Goal: Information Seeking & Learning: Learn about a topic

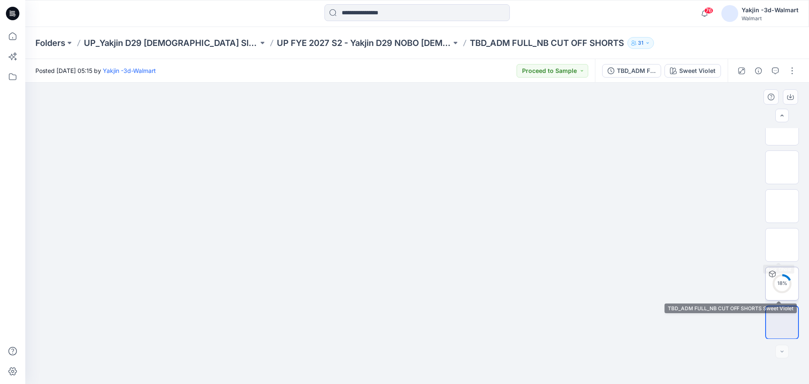
scroll to position [94, 0]
click at [783, 286] on div "31 %" at bounding box center [781, 282] width 20 height 7
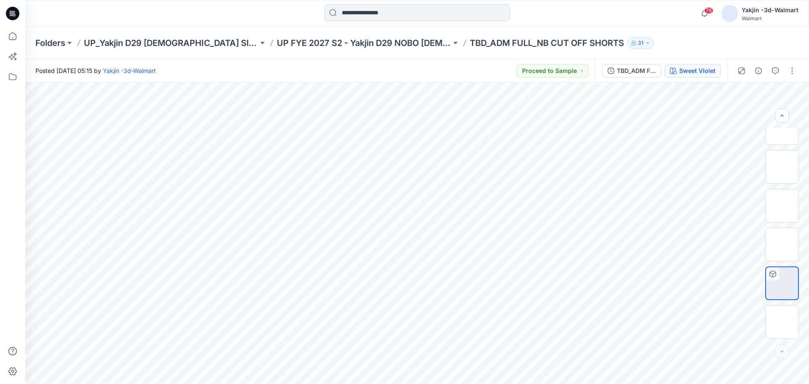
click at [696, 75] on div "Sweet Violet" at bounding box center [697, 70] width 36 height 9
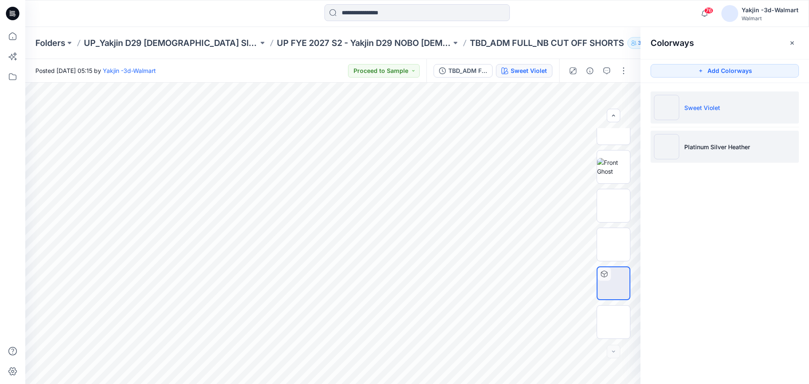
click at [699, 154] on li "Platinum Silver Heather" at bounding box center [724, 147] width 148 height 32
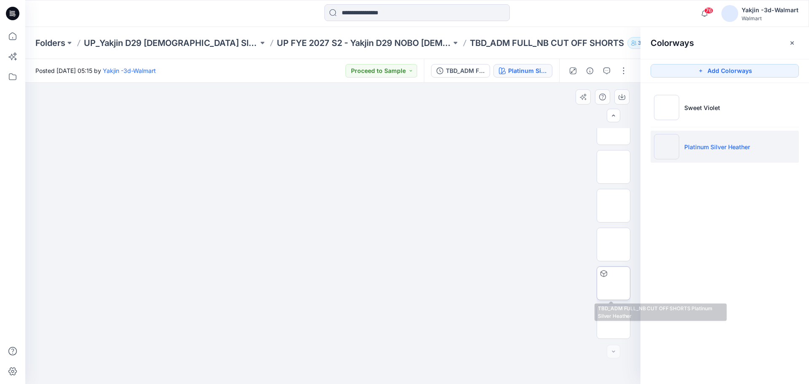
click at [613, 283] on img at bounding box center [613, 283] width 0 height 0
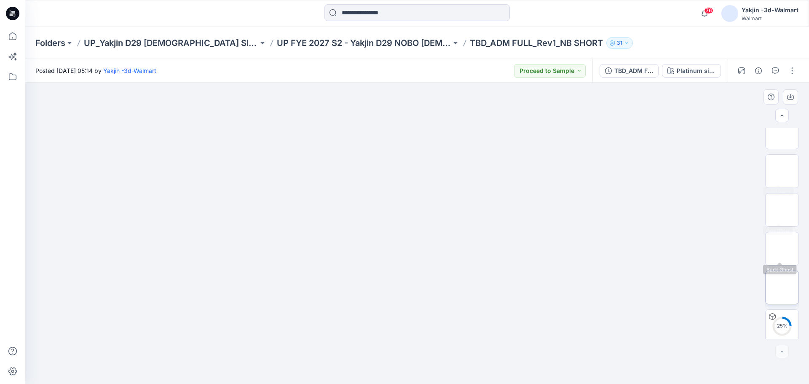
scroll to position [94, 0]
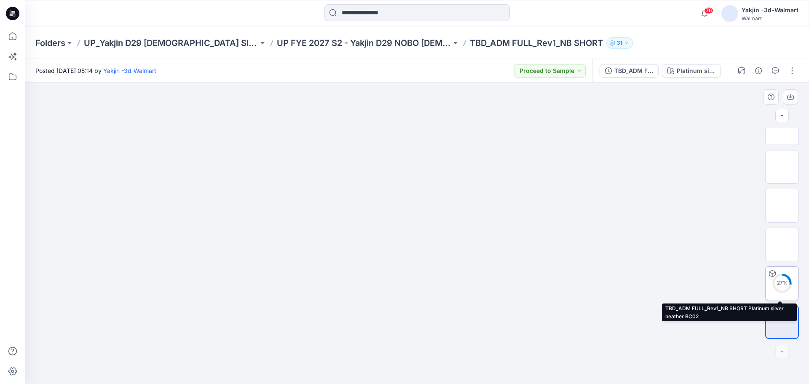
click at [782, 283] on img at bounding box center [782, 283] width 0 height 0
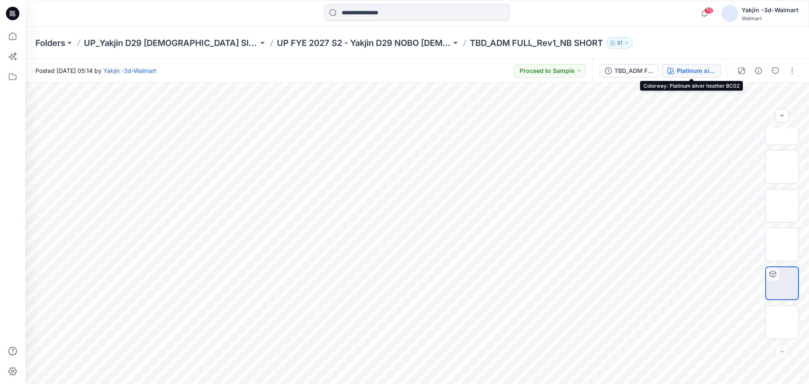
click at [712, 76] on button "Platinum silver heather BC02" at bounding box center [691, 70] width 59 height 13
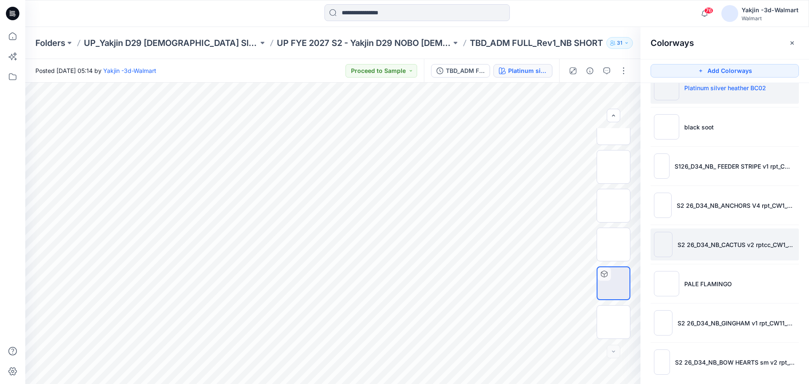
scroll to position [29, 0]
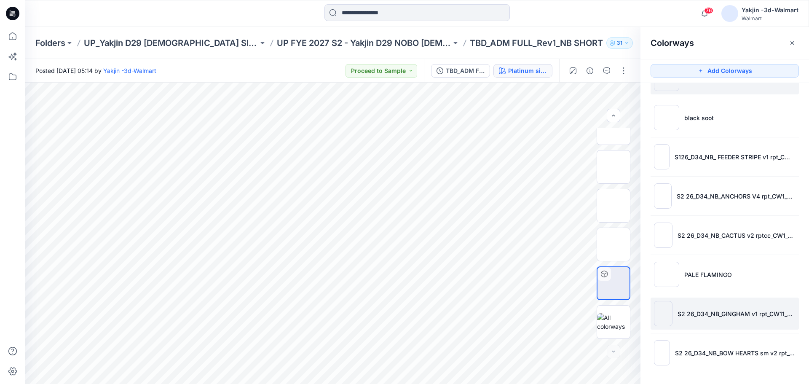
click at [715, 322] on li "S2 26_D34_NB_GINGHAM v1 rpt_CW11_MINT DREAM_WM" at bounding box center [724, 313] width 148 height 32
click at [790, 43] on icon "button" at bounding box center [791, 43] width 7 height 7
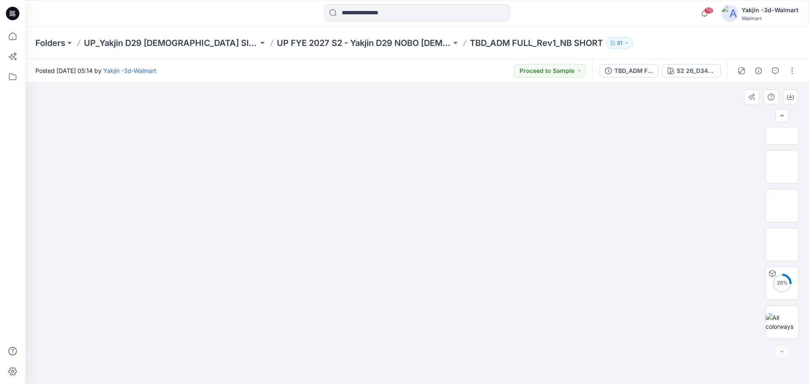
click at [363, 284] on div at bounding box center [416, 233] width 783 height 301
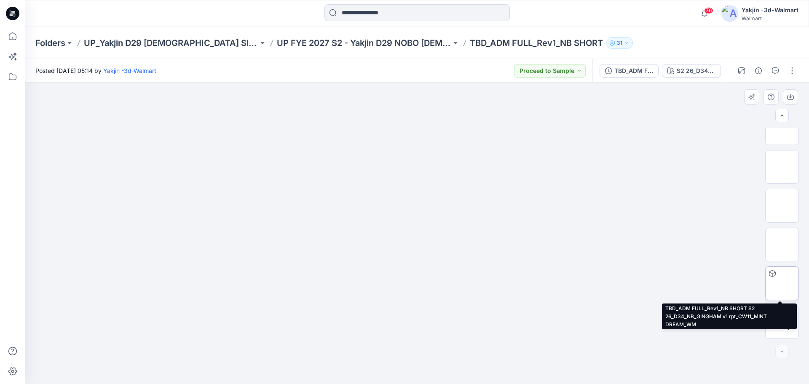
click at [782, 283] on img at bounding box center [782, 283] width 0 height 0
